Goal: Find specific page/section: Find specific page/section

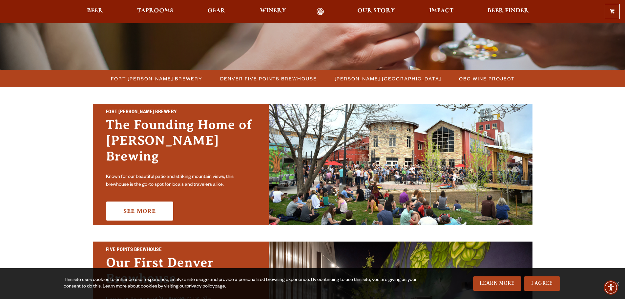
scroll to position [131, 0]
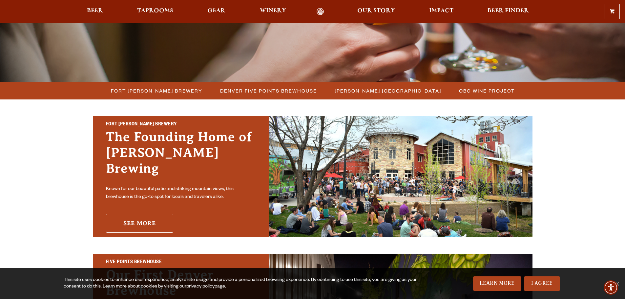
click at [159, 214] on link "See More" at bounding box center [139, 223] width 67 height 19
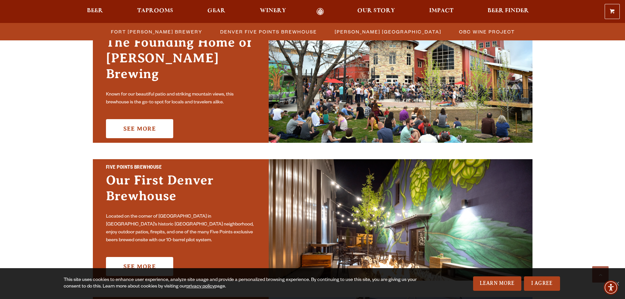
scroll to position [295, 0]
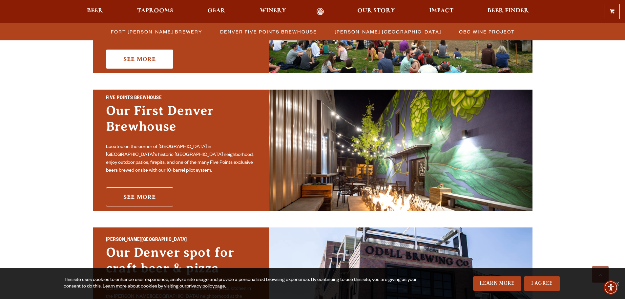
click at [148, 197] on link "See More" at bounding box center [139, 196] width 67 height 19
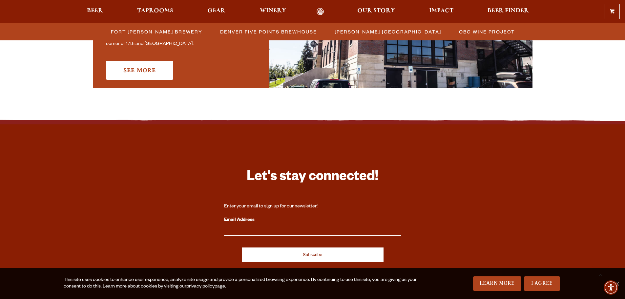
scroll to position [558, 0]
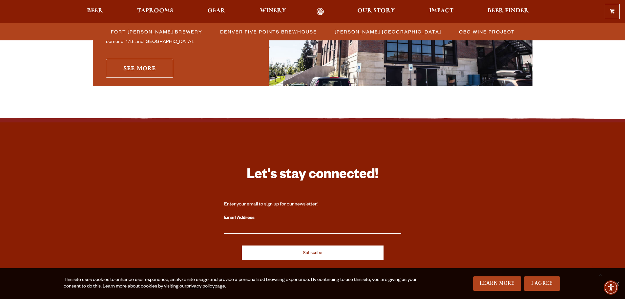
click at [160, 70] on link "See More" at bounding box center [139, 68] width 67 height 19
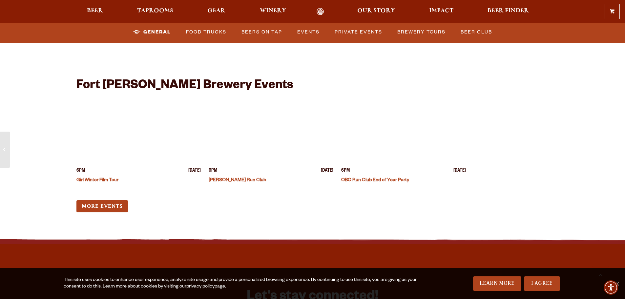
scroll to position [2593, 0]
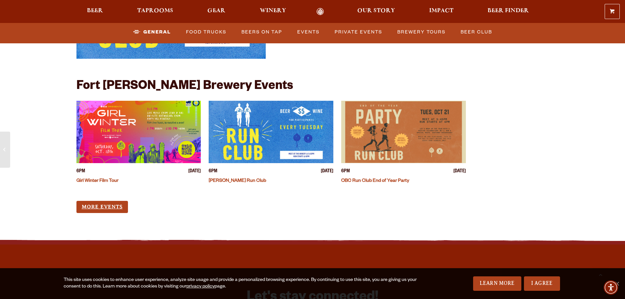
click at [103, 201] on link "More Events" at bounding box center [102, 207] width 52 height 12
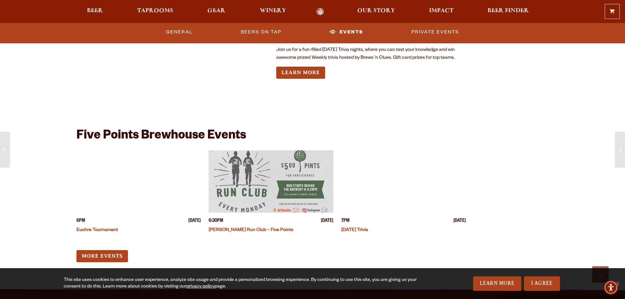
scroll to position [2068, 0]
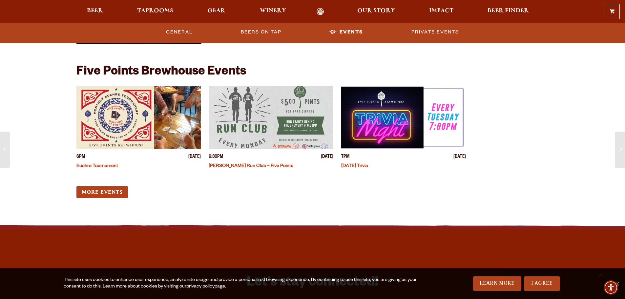
click at [114, 193] on link "More Events" at bounding box center [102, 192] width 52 height 12
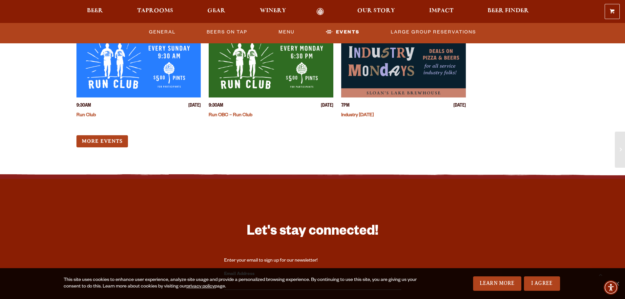
scroll to position [1740, 0]
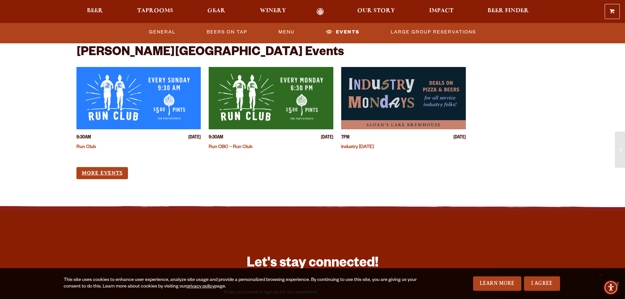
click at [110, 167] on link "More Events" at bounding box center [102, 173] width 52 height 12
